Goal: Submit feedback/report problem

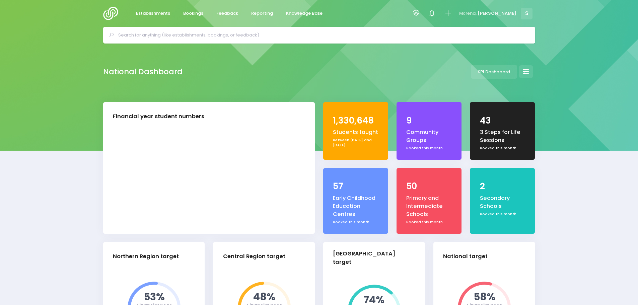
select select "5"
drag, startPoint x: 226, startPoint y: 10, endPoint x: 228, endPoint y: 17, distance: 7.5
click at [226, 10] on span "Feedback" at bounding box center [227, 13] width 22 height 7
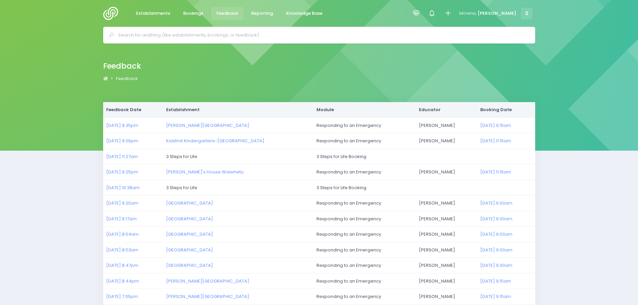
click at [111, 9] on img at bounding box center [112, 13] width 19 height 13
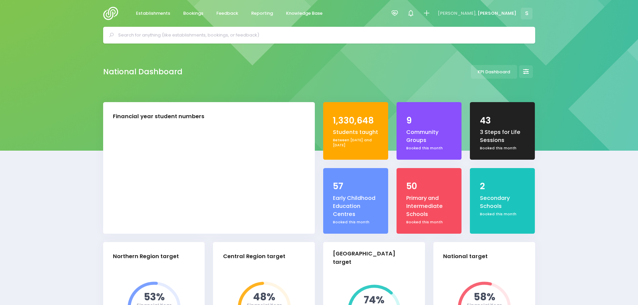
select select "5"
click at [223, 15] on span "Feedback" at bounding box center [227, 13] width 22 height 7
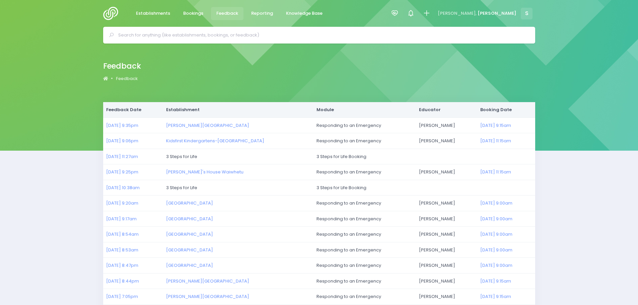
drag, startPoint x: 107, startPoint y: 14, endPoint x: 143, endPoint y: 82, distance: 76.7
click at [107, 15] on img at bounding box center [112, 13] width 19 height 13
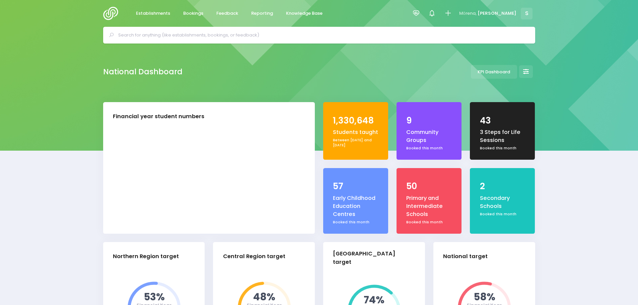
select select "5"
